Goal: Task Accomplishment & Management: Manage account settings

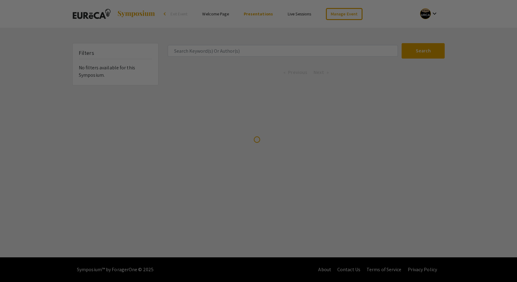
click at [242, 51] on div at bounding box center [258, 141] width 517 height 282
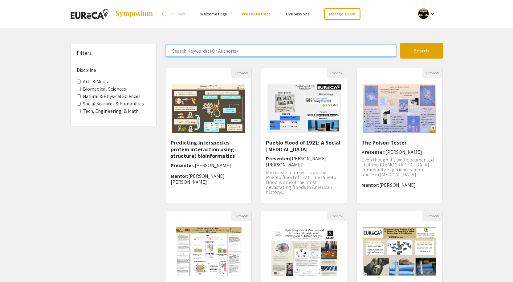
click at [243, 51] on input "Search Keyword(s) Or Author(s)" at bounding box center [281, 51] width 230 height 12
type input "[PERSON_NAME]"
click at [400, 43] on button "Search" at bounding box center [421, 50] width 43 height 15
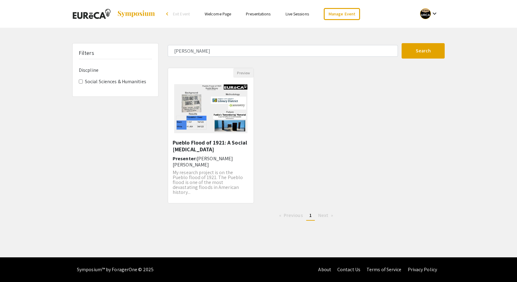
click at [212, 137] on img "Open Presentation <p>Pueblo Flood of 1921: A Social Biopsy</p>" at bounding box center [211, 108] width 86 height 61
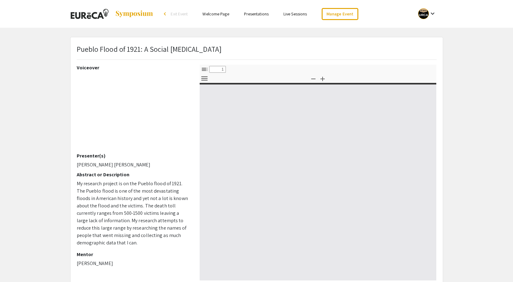
select select "custom"
type input "0"
select select "custom"
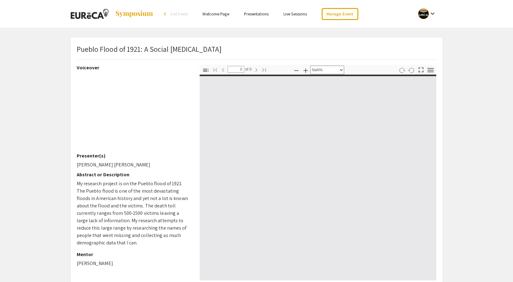
type input "1"
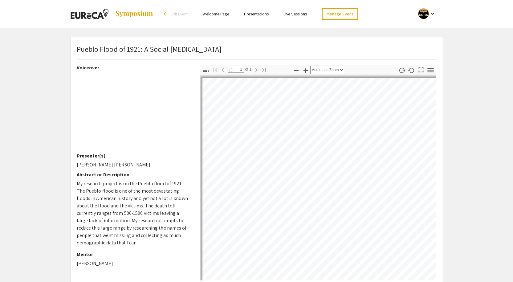
select select "auto"
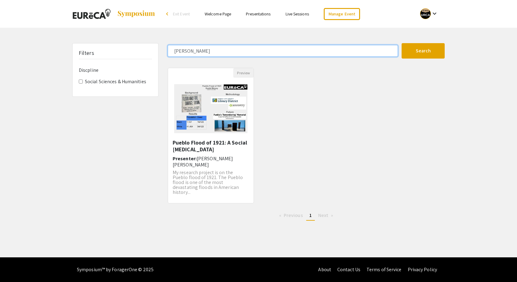
click at [213, 49] on input "[PERSON_NAME]" at bounding box center [283, 51] width 230 height 12
drag, startPoint x: 211, startPoint y: 50, endPoint x: 134, endPoint y: 49, distance: 77.0
click at [134, 49] on div "Filters Discpline Social Sciences & Humanities [PERSON_NAME] Search 1 Results f…" at bounding box center [259, 134] width 382 height 182
type input "yukth"
click at [402, 43] on button "Search" at bounding box center [423, 50] width 43 height 15
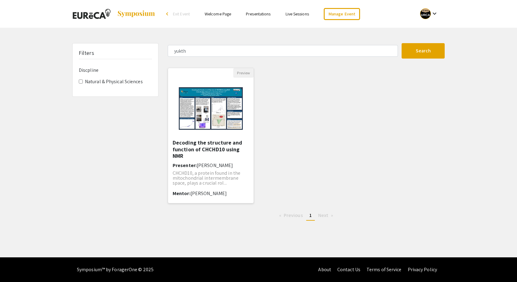
click at [211, 129] on img "Open Presentation <p>Decoding the structure and function of CHCHD10 using NMR</…" at bounding box center [211, 109] width 76 height 62
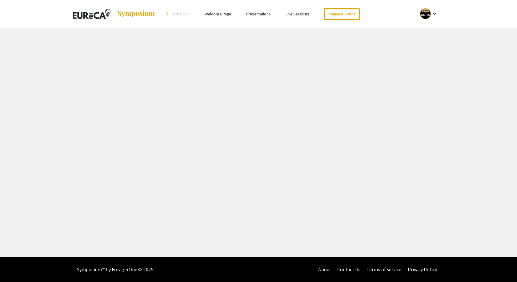
select select "custom"
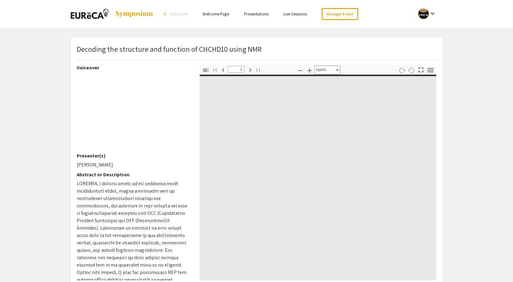
type input "0"
select select "custom"
type input "1"
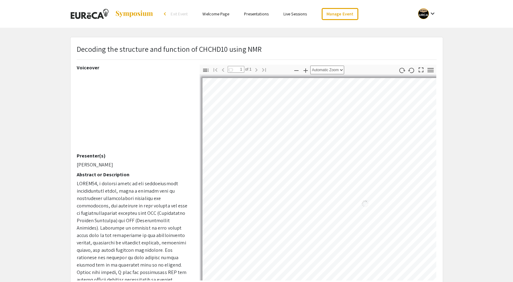
select select "auto"
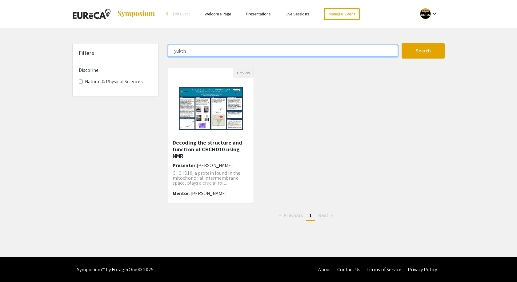
drag, startPoint x: 190, startPoint y: 49, endPoint x: 156, endPoint y: 49, distance: 33.2
click at [156, 49] on div "Filters Discpline Natural & Physical Sciences yukth Search 1 Results found Prev…" at bounding box center [259, 134] width 382 height 182
type input "[PERSON_NAME]"
click at [402, 43] on button "Search" at bounding box center [423, 50] width 43 height 15
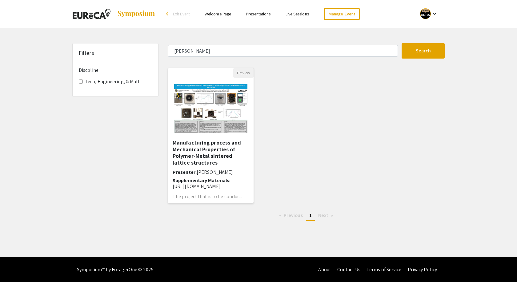
click at [219, 110] on img at bounding box center [211, 108] width 86 height 61
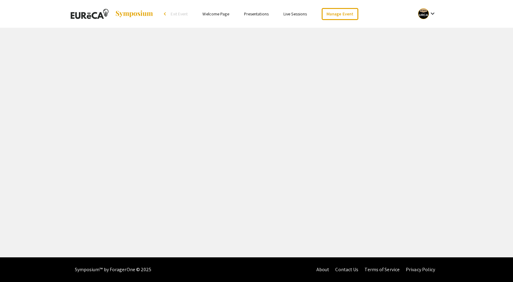
select select "custom"
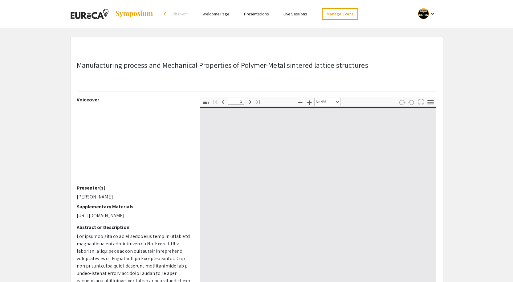
type input "0"
select select "auto"
type input "1"
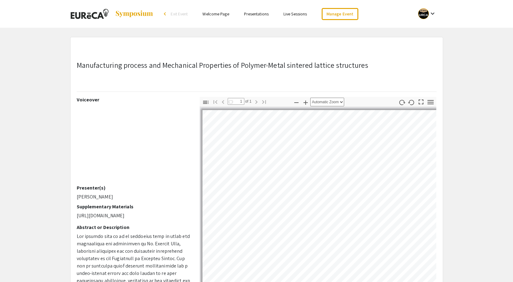
select select "auto"
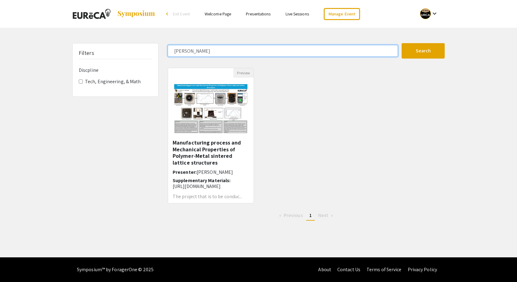
click at [201, 52] on input "[PERSON_NAME]" at bounding box center [283, 51] width 230 height 12
drag, startPoint x: 201, startPoint y: 52, endPoint x: 160, endPoint y: 50, distance: 40.4
click at [160, 50] on div "Filters Discpline Tech, Engineering, & Math [PERSON_NAME] Search 1 Results foun…" at bounding box center [259, 134] width 382 height 182
type input "[PERSON_NAME]"
click at [402, 43] on button "Search" at bounding box center [423, 50] width 43 height 15
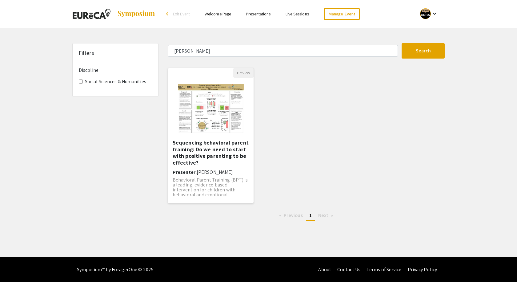
click at [206, 113] on img "Open Presentation <p><strong>Sequencing behavioral parent training: Do we need …" at bounding box center [211, 109] width 78 height 62
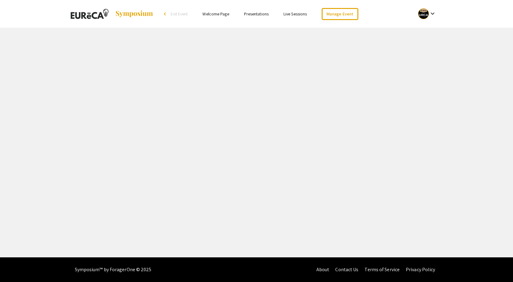
select select "custom"
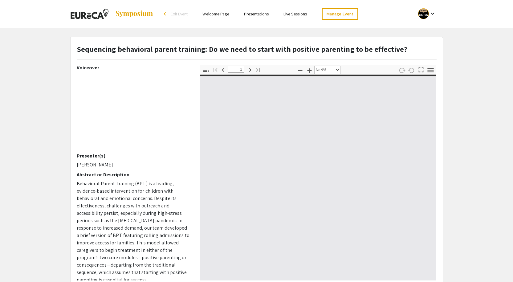
type input "0"
select select "auto"
type input "1"
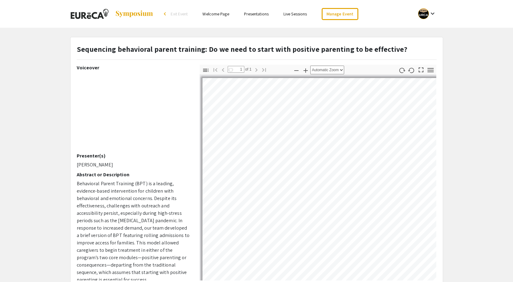
select select "auto"
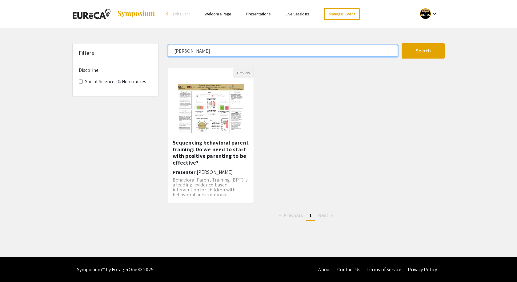
drag, startPoint x: 180, startPoint y: 49, endPoint x: 156, endPoint y: 50, distance: 24.0
click at [156, 50] on div "Filters Discpline Social Sciences & Humanities [PERSON_NAME] Search 1 Results f…" at bounding box center [259, 134] width 382 height 182
click at [402, 43] on button "Search" at bounding box center [423, 50] width 43 height 15
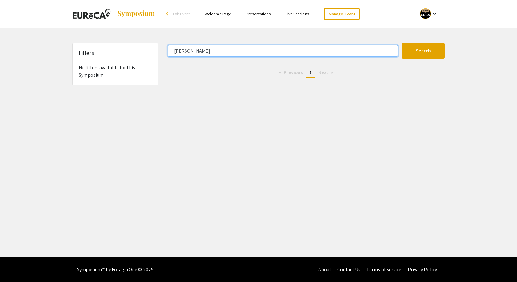
click at [205, 53] on input "[PERSON_NAME]" at bounding box center [283, 51] width 230 height 12
type input "o"
click at [205, 53] on input "bridge" at bounding box center [283, 51] width 230 height 12
click at [184, 50] on input "bridge" at bounding box center [283, 51] width 230 height 12
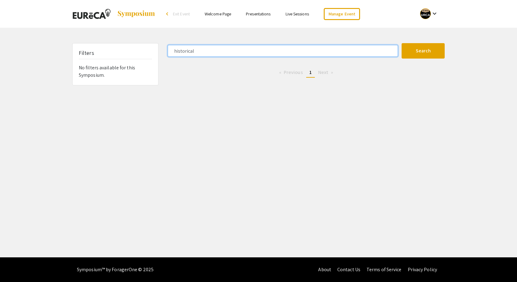
click at [402, 43] on button "Search" at bounding box center [423, 50] width 43 height 15
drag, startPoint x: 185, startPoint y: 53, endPoint x: 177, endPoint y: 53, distance: 8.0
click at [177, 53] on input "historical" at bounding box center [283, 51] width 230 height 12
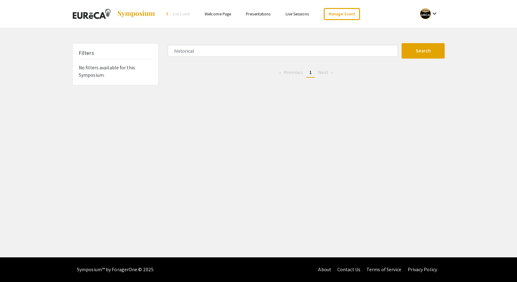
click at [224, 58] on div "historical Search 0 Results found Previous page 1 / 1 You're on page 1 Next page" at bounding box center [306, 64] width 286 height 42
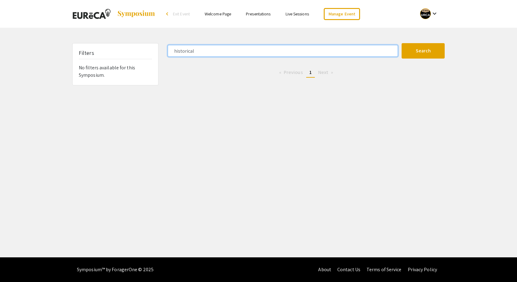
drag, startPoint x: 222, startPoint y: 54, endPoint x: 158, endPoint y: 52, distance: 64.4
click at [158, 52] on div "Filters No filters available for this Symposium. historical Search 0 Results fo…" at bounding box center [259, 64] width 382 height 42
type input "harm"
click at [402, 43] on button "Search" at bounding box center [423, 50] width 43 height 15
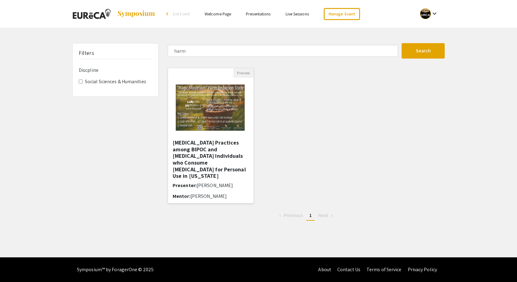
click at [226, 93] on img at bounding box center [211, 109] width 83 height 62
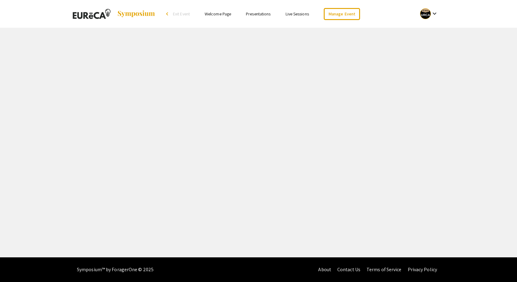
select select "custom"
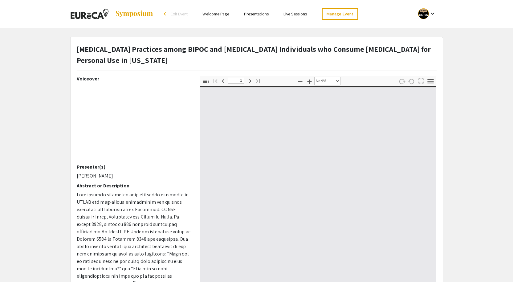
type input "0"
select select "custom"
type input "1"
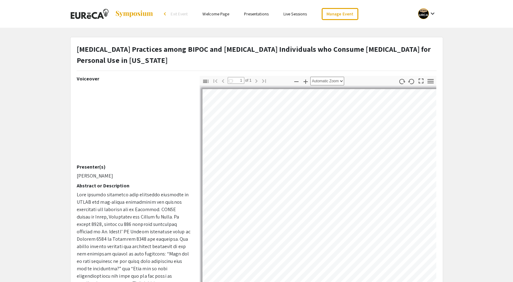
select select "auto"
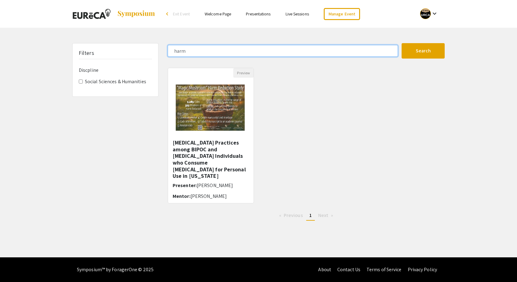
drag, startPoint x: 197, startPoint y: 53, endPoint x: 163, endPoint y: 50, distance: 34.6
click at [163, 50] on div "Filters Discpline Social Sciences & Humanities harm Search 1 Results found Prev…" at bounding box center [259, 134] width 382 height 182
type input "[PERSON_NAME]"
click at [402, 43] on button "Search" at bounding box center [423, 50] width 43 height 15
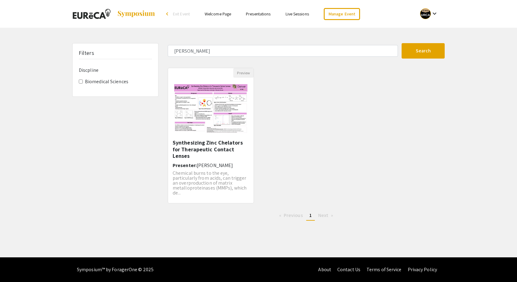
click at [220, 127] on img at bounding box center [211, 108] width 86 height 61
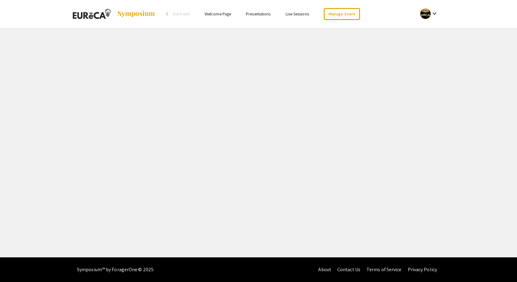
select select "custom"
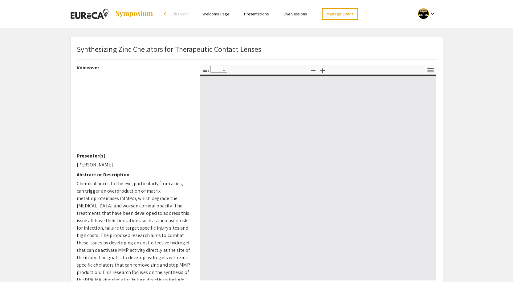
type input "0"
select select "custom"
type input "1"
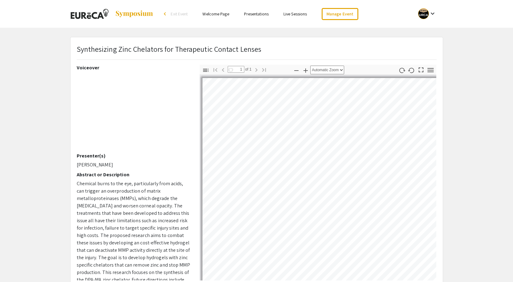
select select "auto"
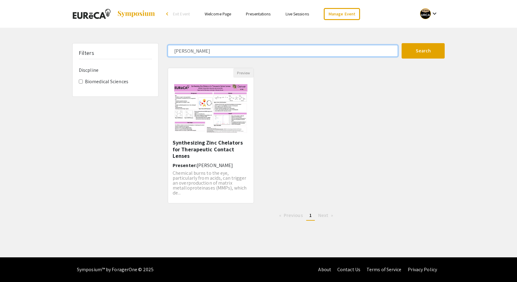
drag, startPoint x: 196, startPoint y: 50, endPoint x: 163, endPoint y: 50, distance: 33.2
click at [163, 50] on div "Filters Discpline Biomedical Sciences [PERSON_NAME] Search 1 Results found Prev…" at bounding box center [259, 134] width 382 height 182
type input "wolf"
click at [402, 43] on button "Search" at bounding box center [423, 50] width 43 height 15
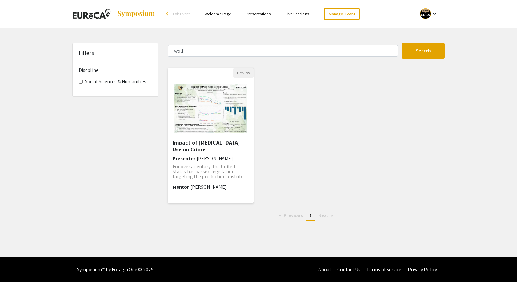
click at [211, 96] on img "Open Presentation <p>Impact of Psilocybin Use on Crime</p>" at bounding box center [211, 108] width 86 height 61
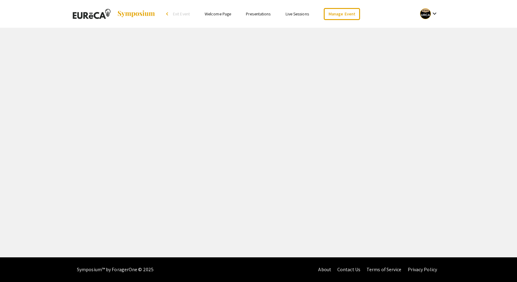
select select "custom"
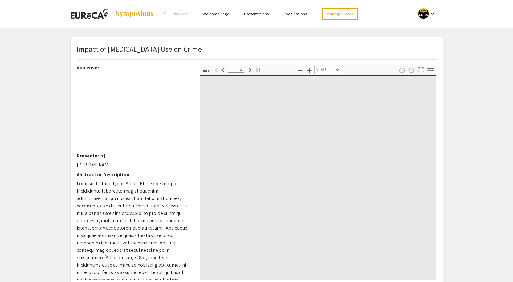
type input "0"
select select "custom"
type input "1"
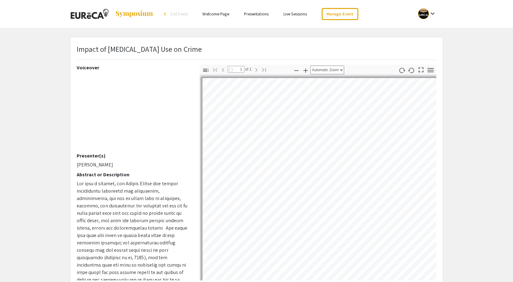
select select "auto"
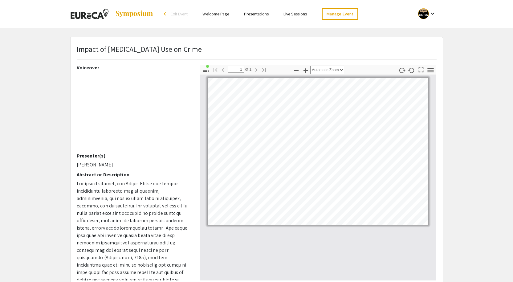
click at [241, 14] on li "Presentations" at bounding box center [255, 13] width 39 height 7
click at [249, 13] on link "Presentations" at bounding box center [256, 14] width 25 height 6
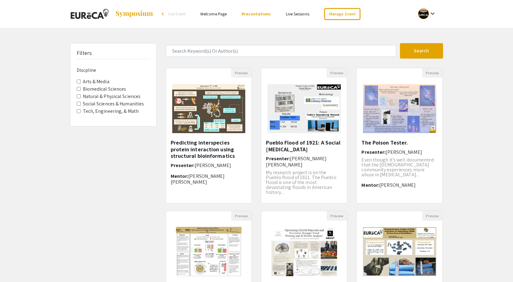
click at [296, 14] on link "Live Sessions" at bounding box center [297, 14] width 23 height 6
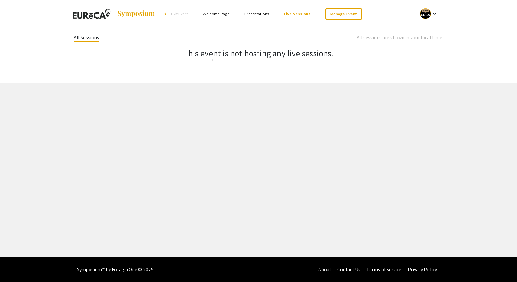
click at [259, 15] on link "Presentations" at bounding box center [256, 14] width 25 height 6
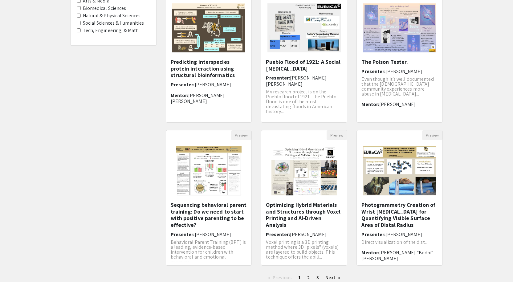
scroll to position [127, 0]
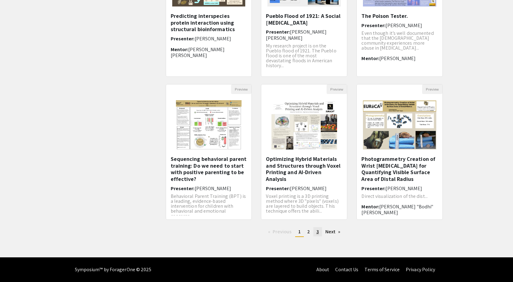
click at [318, 233] on span "3" at bounding box center [317, 231] width 2 height 6
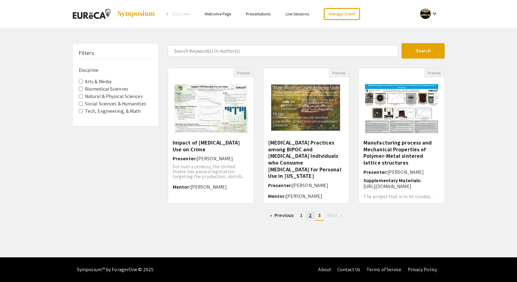
click at [308, 217] on link "page 2" at bounding box center [310, 215] width 9 height 9
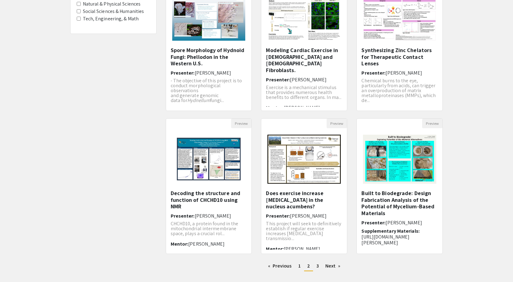
scroll to position [127, 0]
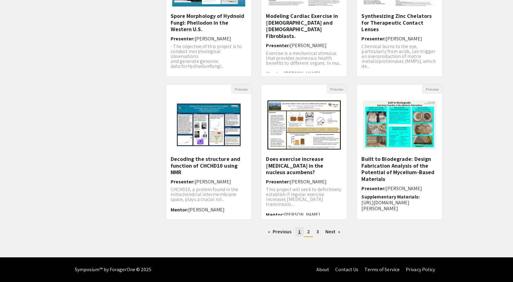
click at [299, 234] on span "1" at bounding box center [299, 231] width 2 height 6
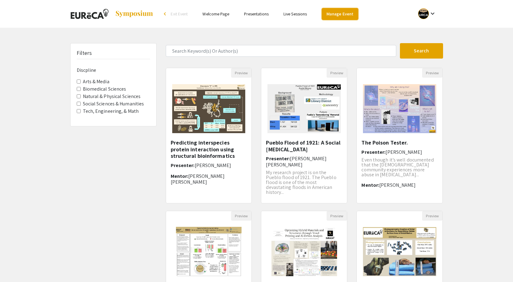
click at [326, 13] on link "Manage Event" at bounding box center [339, 14] width 36 height 12
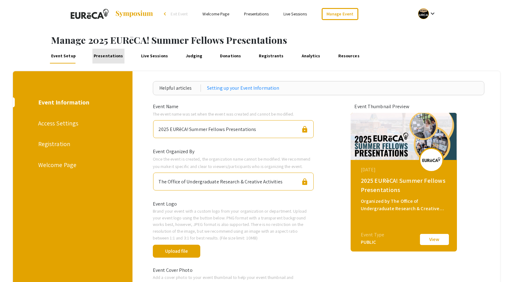
click at [112, 59] on link "Presentations" at bounding box center [108, 56] width 32 height 15
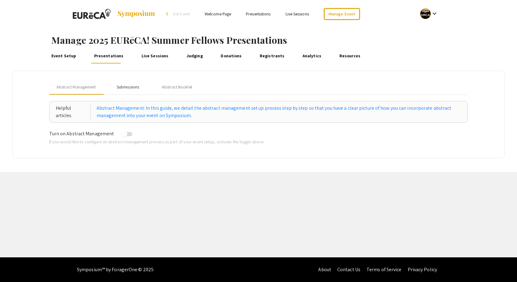
click at [126, 89] on div "Submissions" at bounding box center [128, 87] width 22 height 6
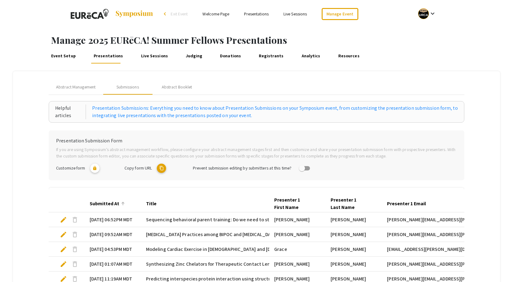
click at [104, 201] on div "Submitted At" at bounding box center [105, 203] width 30 height 7
click at [105, 203] on div "Submitted At" at bounding box center [105, 203] width 30 height 7
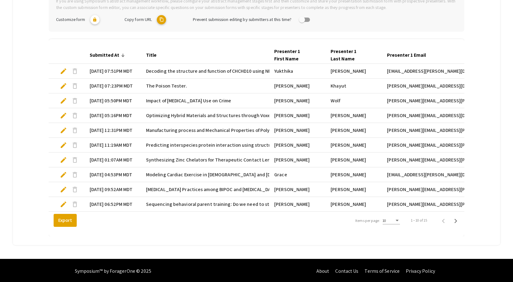
scroll to position [155, 0]
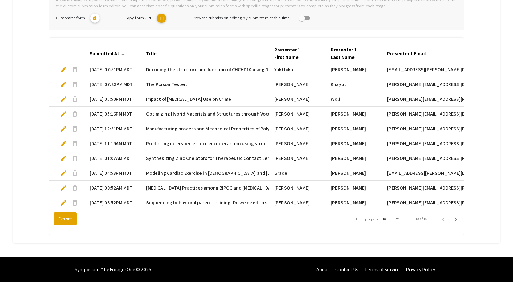
click at [400, 221] on div "Items per page:" at bounding box center [397, 219] width 6 height 4
click at [396, 229] on span "25" at bounding box center [394, 229] width 17 height 11
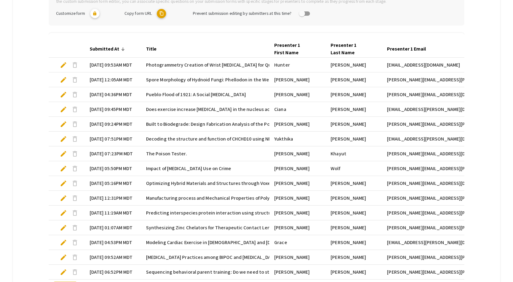
click at [101, 45] on div "Submitted At" at bounding box center [105, 48] width 30 height 7
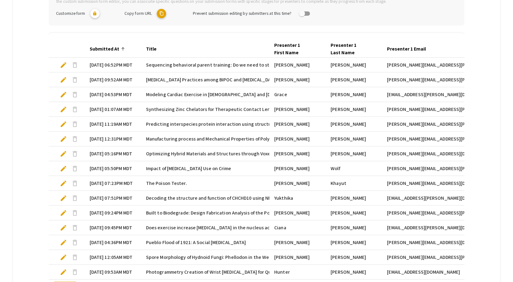
click at [101, 47] on div "Submitted At" at bounding box center [105, 48] width 30 height 7
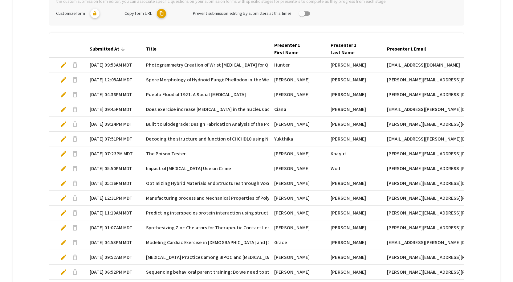
scroll to position [0, 0]
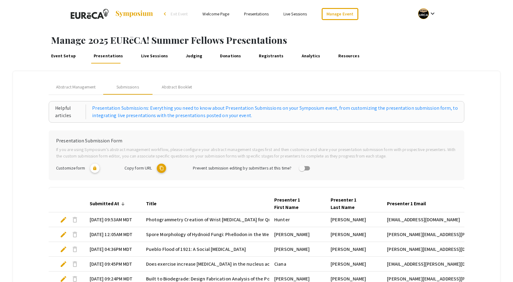
click at [161, 167] on mat-icon "content_copy" at bounding box center [161, 167] width 9 height 9
